Goal: Find specific page/section: Find specific page/section

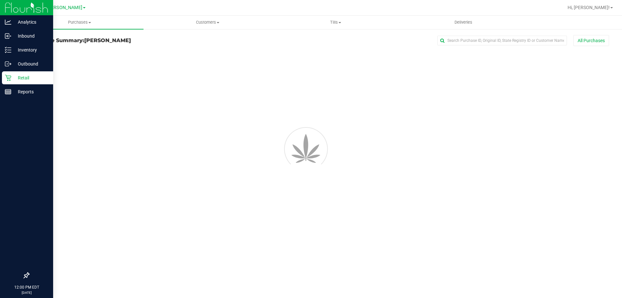
click at [10, 15] on img at bounding box center [26, 7] width 43 height 15
click at [12, 20] on p "Analytics" at bounding box center [30, 22] width 39 height 8
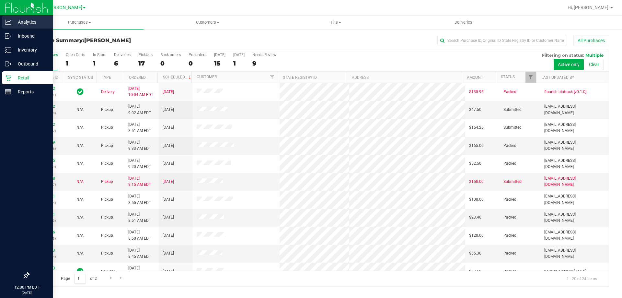
click at [12, 20] on p "Analytics" at bounding box center [30, 22] width 39 height 8
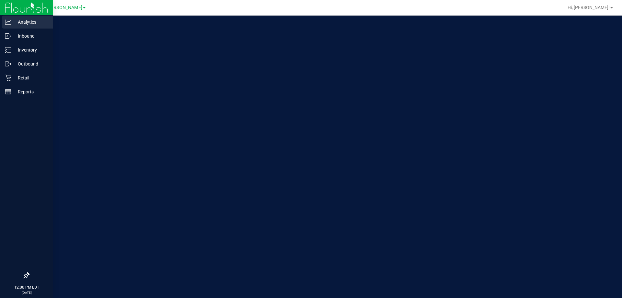
click at [12, 20] on p "Analytics" at bounding box center [30, 22] width 39 height 8
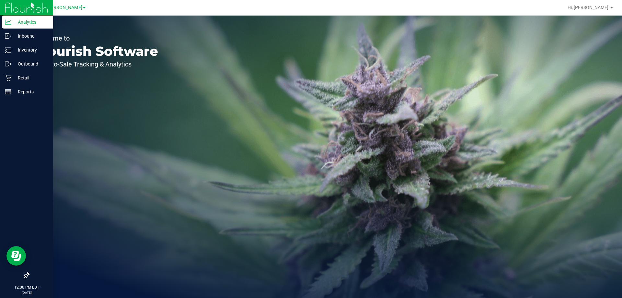
click at [4, 22] on div "Analytics" at bounding box center [27, 22] width 51 height 13
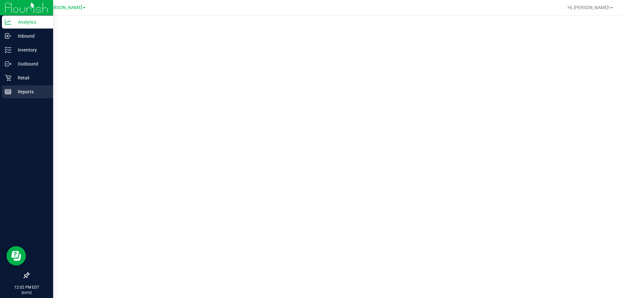
click at [7, 85] on div "Reports" at bounding box center [27, 91] width 51 height 13
